Goal: Task Accomplishment & Management: Use online tool/utility

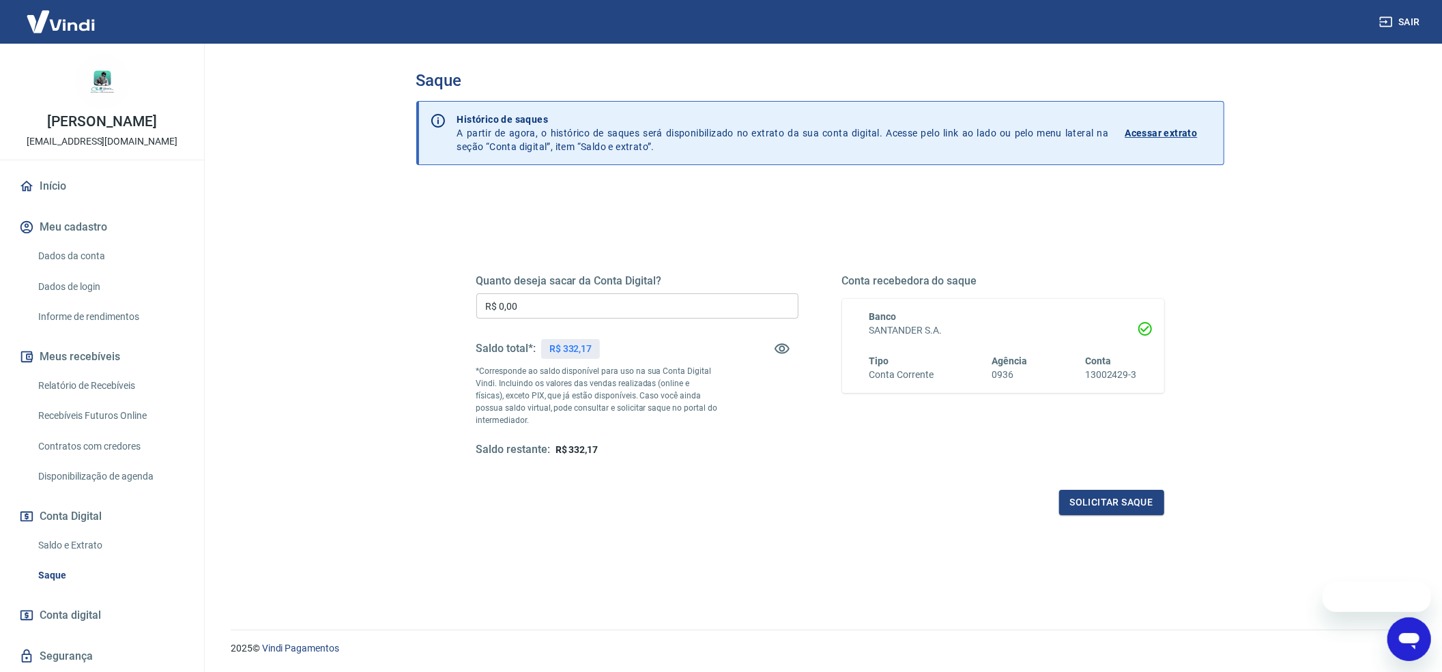
click at [624, 309] on input "R$ 0,00" at bounding box center [637, 306] width 322 height 25
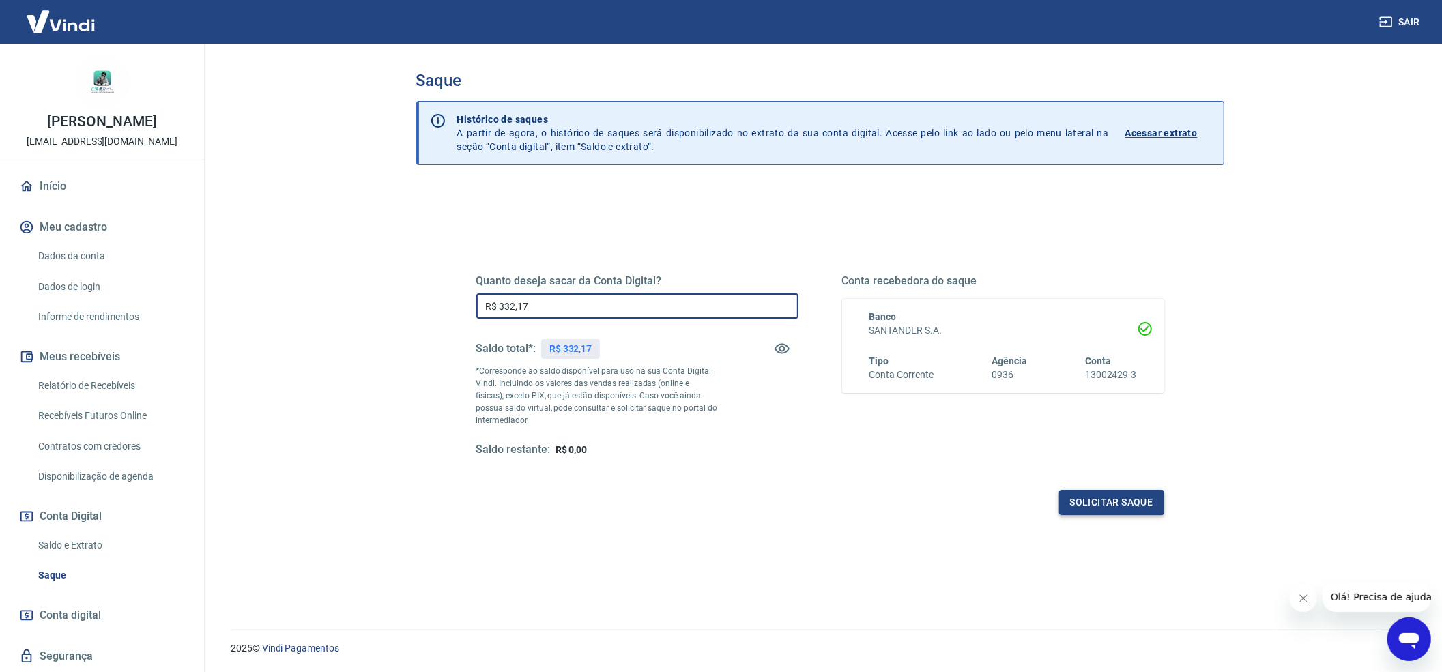
type input "R$ 332,17"
click at [1109, 500] on button "Solicitar saque" at bounding box center [1111, 502] width 105 height 25
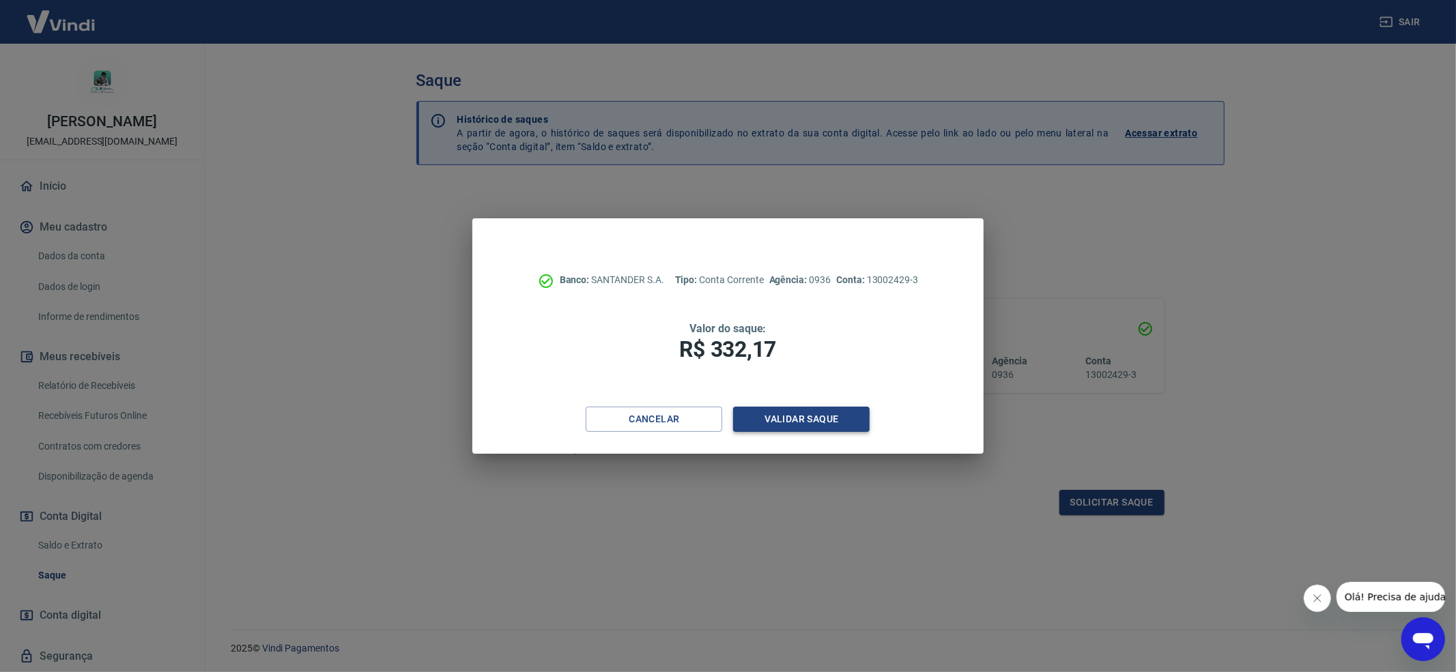
click at [807, 430] on button "Validar saque" at bounding box center [801, 419] width 137 height 25
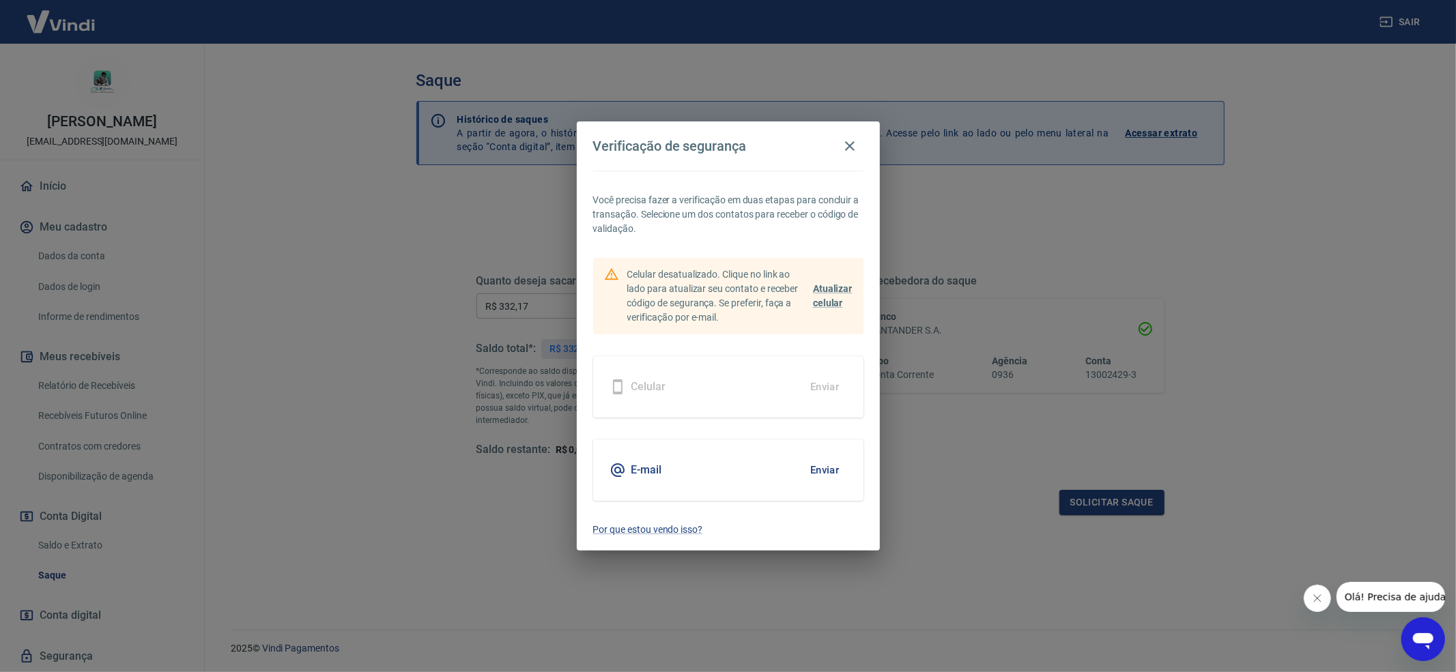
click at [830, 466] on button "Enviar" at bounding box center [825, 470] width 44 height 29
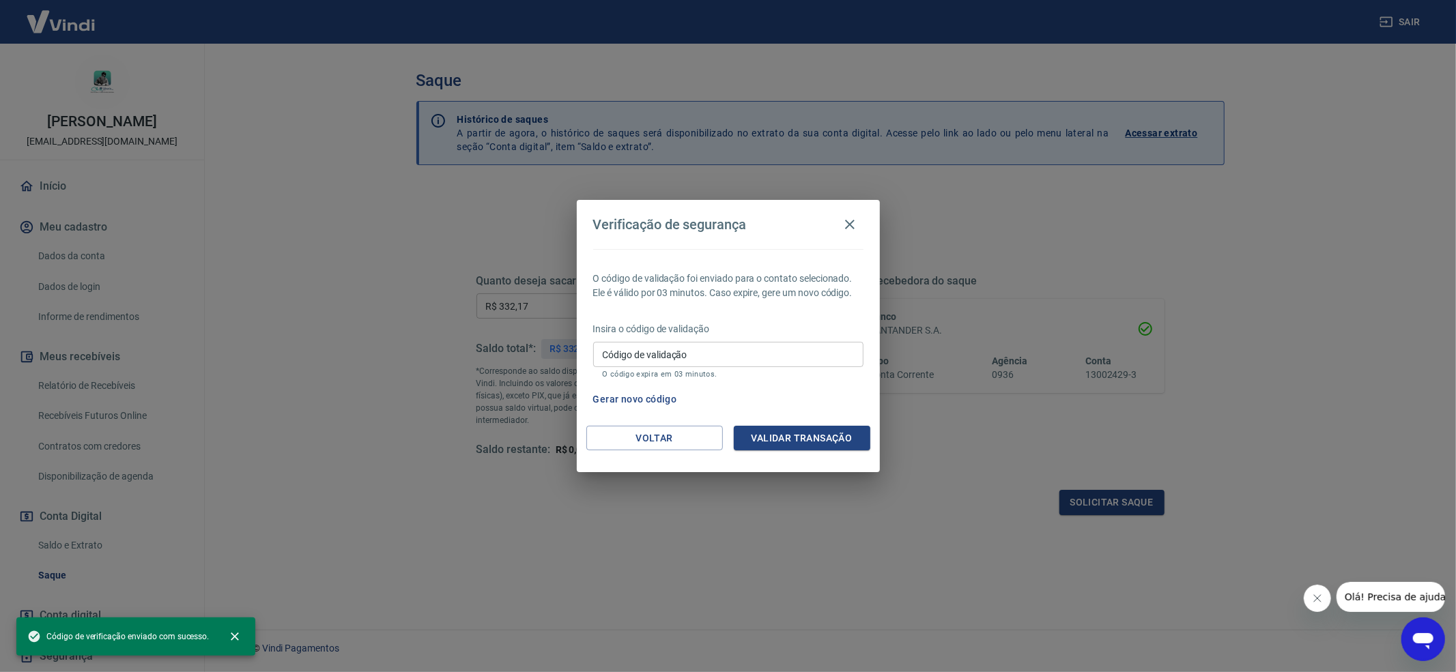
click at [668, 356] on div "Código de validação Código de validação O código expira em 03 minutos." at bounding box center [728, 360] width 270 height 37
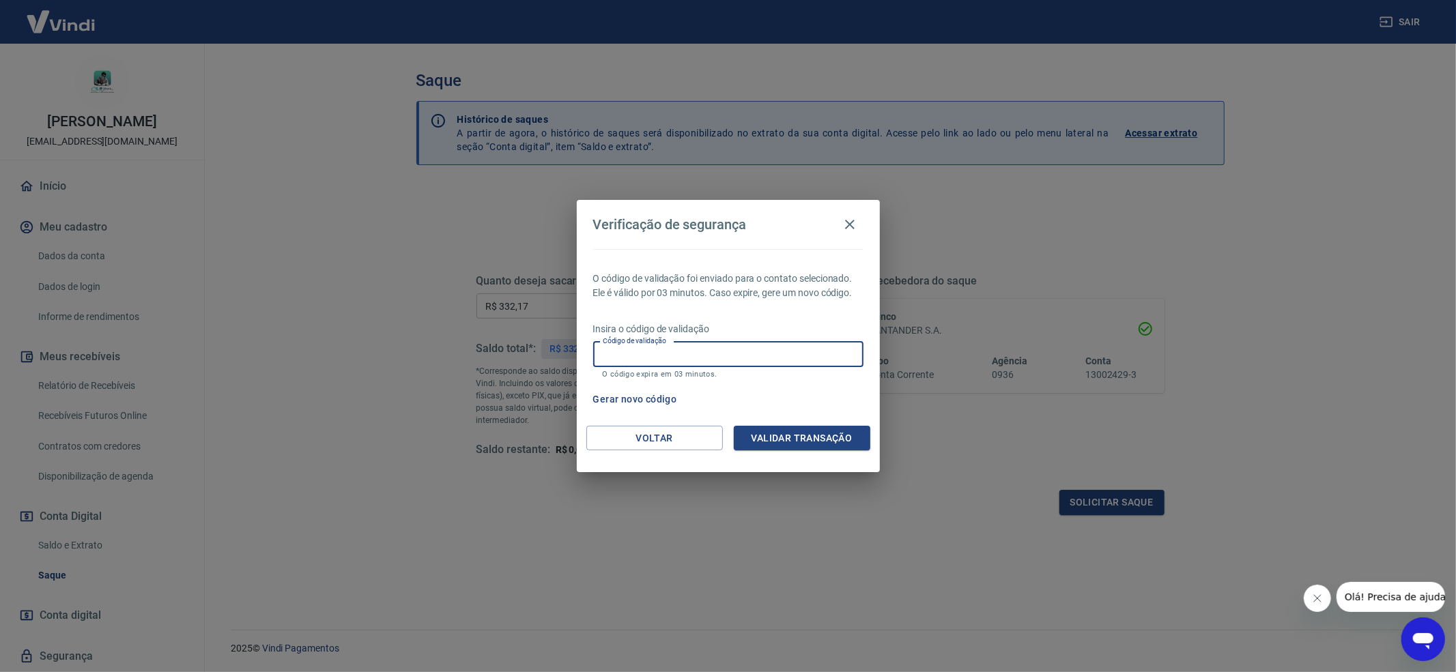
click at [653, 354] on input "Código de validação" at bounding box center [728, 354] width 270 height 25
paste input "436593"
type input "436593"
click at [846, 438] on button "Validar transação" at bounding box center [802, 438] width 137 height 25
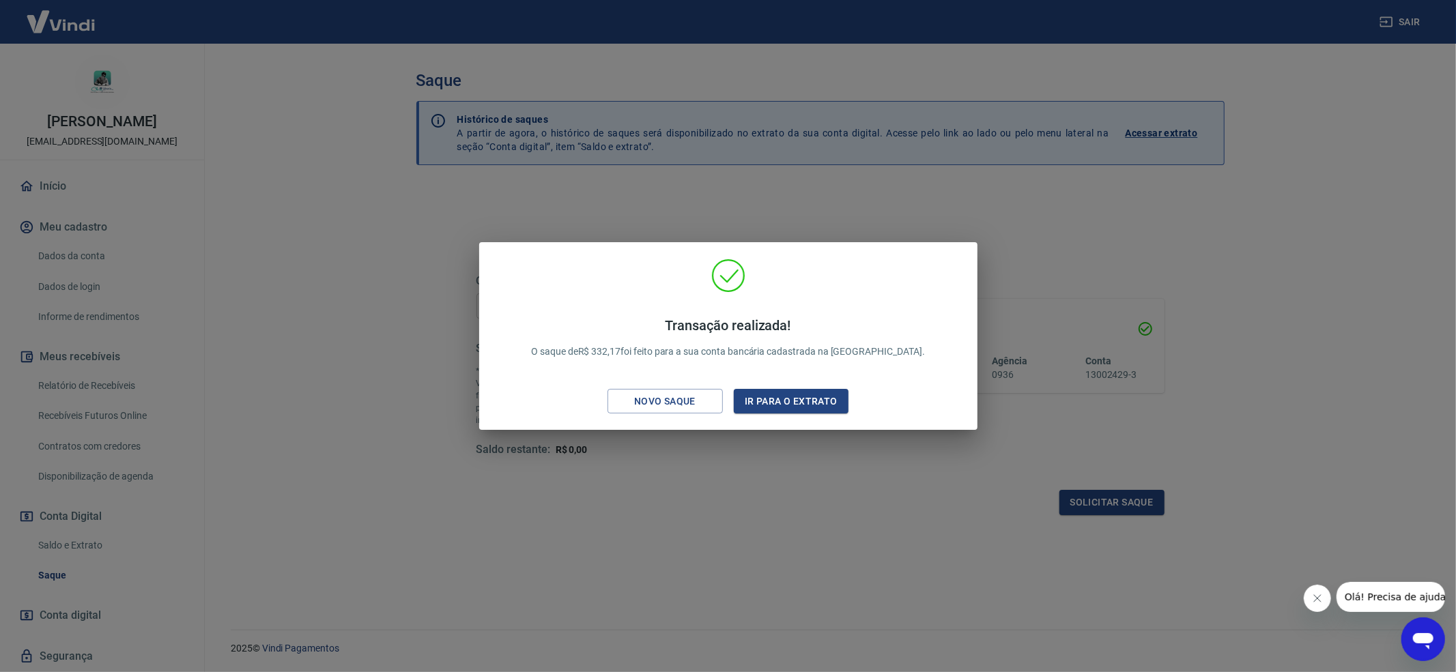
click at [752, 186] on div "Transação realizada! O saque de R$ 332,17 foi feito para a sua conta bancária c…" at bounding box center [728, 336] width 1456 height 672
